Goal: Register for event/course

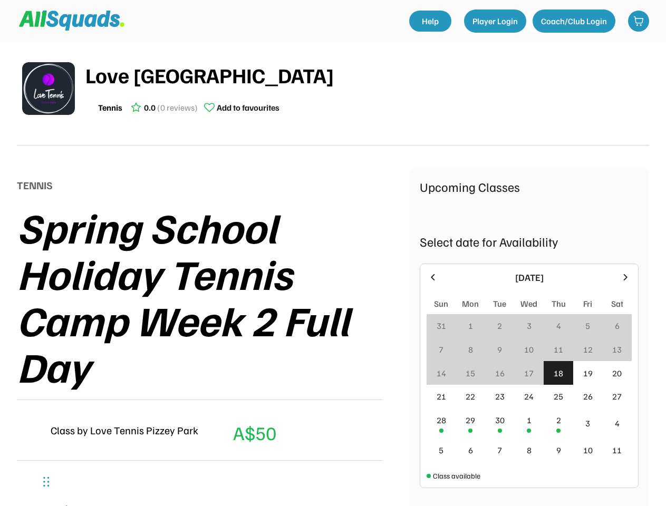
click at [333, 253] on div "Spring School Holiday Tennis Camp Week 2 Full Day" at bounding box center [213, 297] width 392 height 186
click at [333, 269] on div "Spring School Holiday Tennis Camp Week 2 Full Day" at bounding box center [213, 297] width 392 height 186
click at [333, 274] on div "Spring School Holiday Tennis Camp Week 2 Full Day" at bounding box center [213, 297] width 392 height 186
click at [333, 94] on div "Love Tennis Pizzey Park Tennis 0.0 (0 reviews) Add to favourites" at bounding box center [367, 88] width 564 height 59
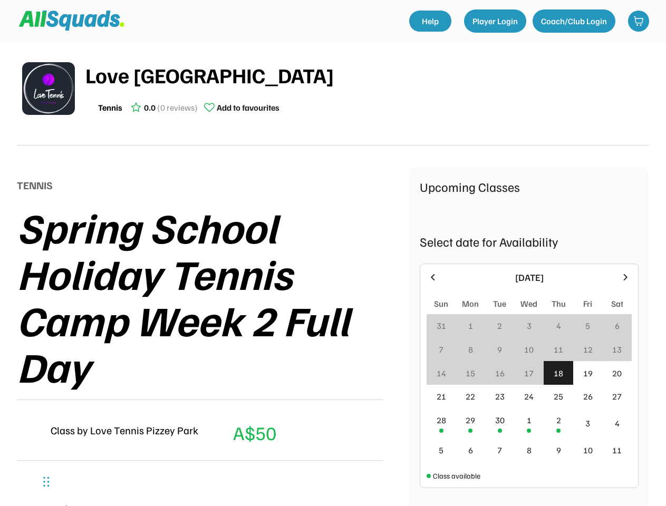
click at [49, 89] on img at bounding box center [48, 88] width 53 height 53
click at [367, 89] on div "Love [GEOGRAPHIC_DATA]" at bounding box center [367, 75] width 564 height 32
click at [367, 75] on div "Love [GEOGRAPHIC_DATA]" at bounding box center [367, 75] width 564 height 32
click at [367, 108] on div "Tennis 0.0 (0 reviews) Add to favourites" at bounding box center [367, 107] width 564 height 21
click at [110, 108] on div "Tennis" at bounding box center [110, 107] width 24 height 13
